Goal: Task Accomplishment & Management: Manage account settings

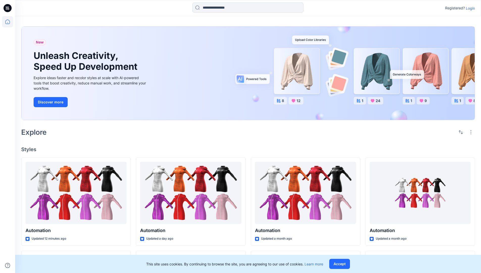
click at [469, 8] on p "Login" at bounding box center [470, 8] width 9 height 5
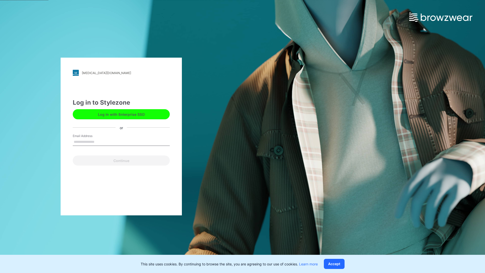
click at [100, 141] on input "Email Address" at bounding box center [121, 142] width 97 height 8
type input "**********"
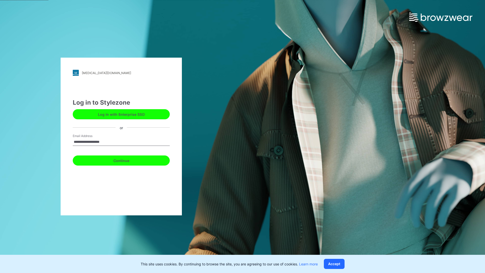
click at [127, 160] on button "Continue" at bounding box center [121, 160] width 97 height 10
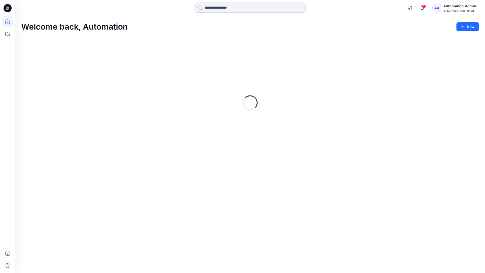
click at [10, 22] on icon at bounding box center [7, 21] width 5 height 5
click at [458, 7] on div "Automation Admin" at bounding box center [460, 6] width 35 height 6
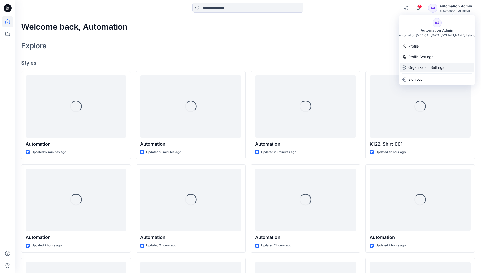
click at [414, 68] on p "Organization Settings" at bounding box center [426, 68] width 36 height 10
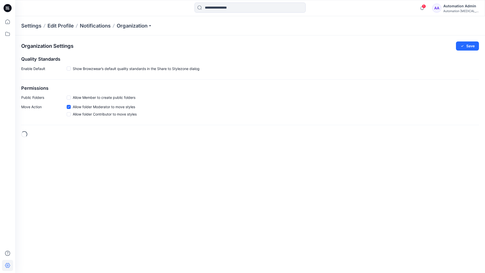
click at [28, 88] on h2 "Permissions" at bounding box center [250, 88] width 458 height 5
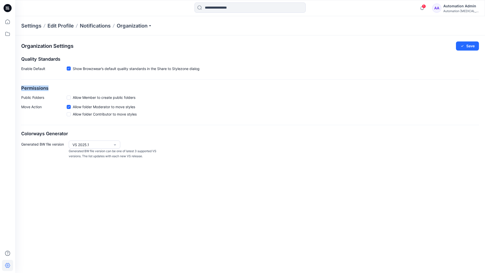
click at [28, 88] on h2 "Permissions" at bounding box center [250, 88] width 458 height 5
drag, startPoint x: 28, startPoint y: 88, endPoint x: 47, endPoint y: 96, distance: 21.3
click at [47, 96] on p "Public Folders" at bounding box center [43, 97] width 45 height 5
click at [29, 99] on p "Public Folders" at bounding box center [43, 97] width 45 height 5
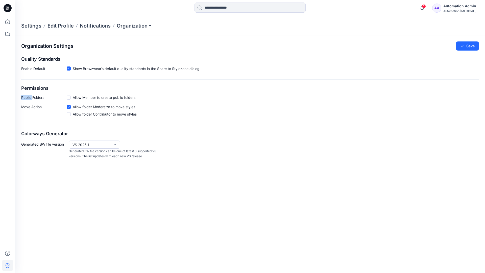
click at [29, 99] on p "Public Folders" at bounding box center [43, 97] width 45 height 5
click at [31, 107] on p "Move Action" at bounding box center [43, 111] width 45 height 15
click at [39, 126] on div "Organization Settings Save Quality Standards Enable Default Show Browzwear’s de…" at bounding box center [250, 100] width 470 height 130
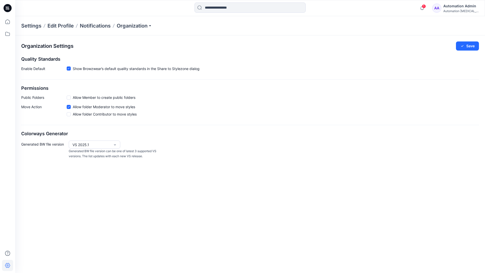
click at [465, 6] on div "Automation Admin" at bounding box center [460, 6] width 35 height 6
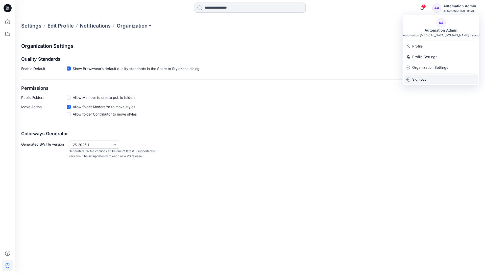
click at [417, 78] on p "Sign out" at bounding box center [419, 80] width 14 height 10
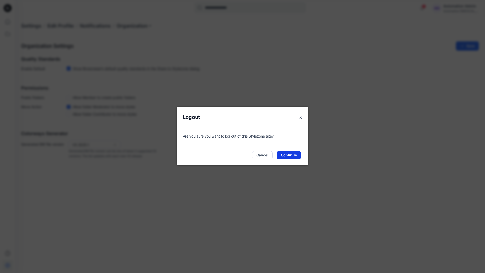
click at [289, 156] on button "Continue" at bounding box center [289, 155] width 24 height 8
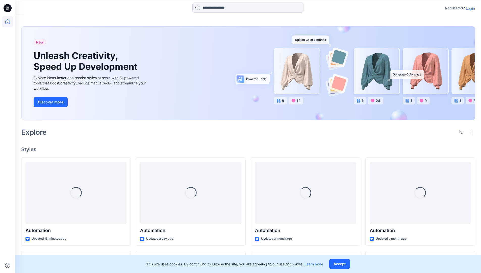
click at [469, 8] on p "Login" at bounding box center [470, 8] width 9 height 5
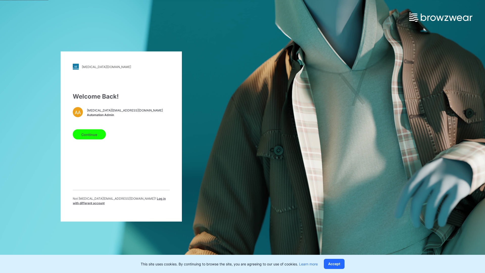
click at [125, 200] on span "Log in with different account" at bounding box center [119, 200] width 93 height 8
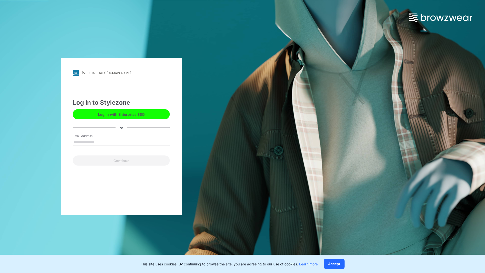
click at [100, 141] on input "Email Address" at bounding box center [121, 142] width 97 height 8
type input "**********"
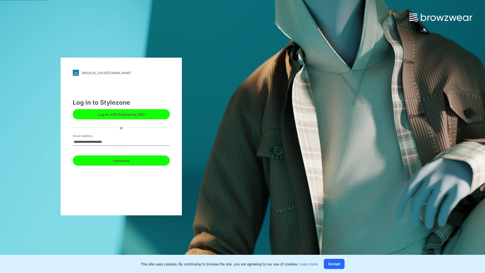
click at [127, 160] on button "Continue" at bounding box center [121, 160] width 97 height 10
